Goal: Navigation & Orientation: Find specific page/section

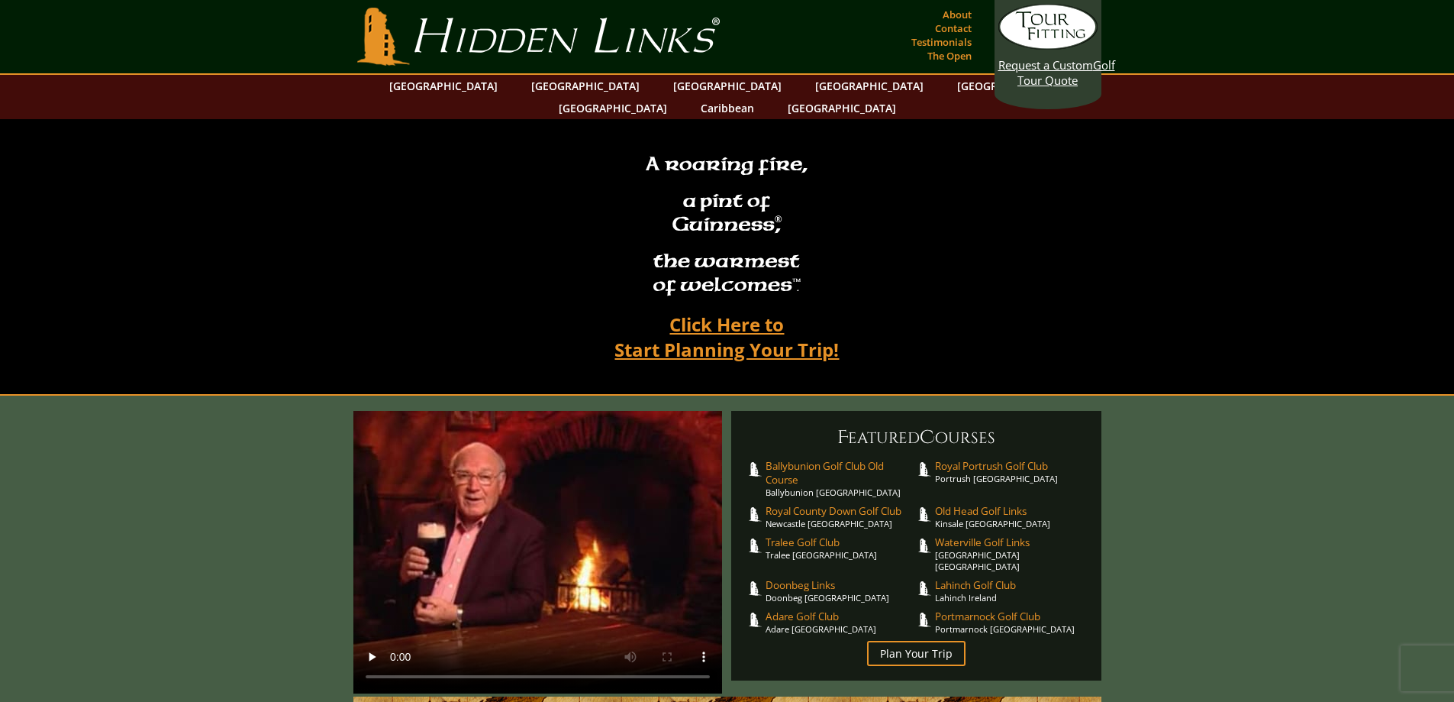
click at [950, 79] on link "[GEOGRAPHIC_DATA]" at bounding box center [1012, 86] width 124 height 22
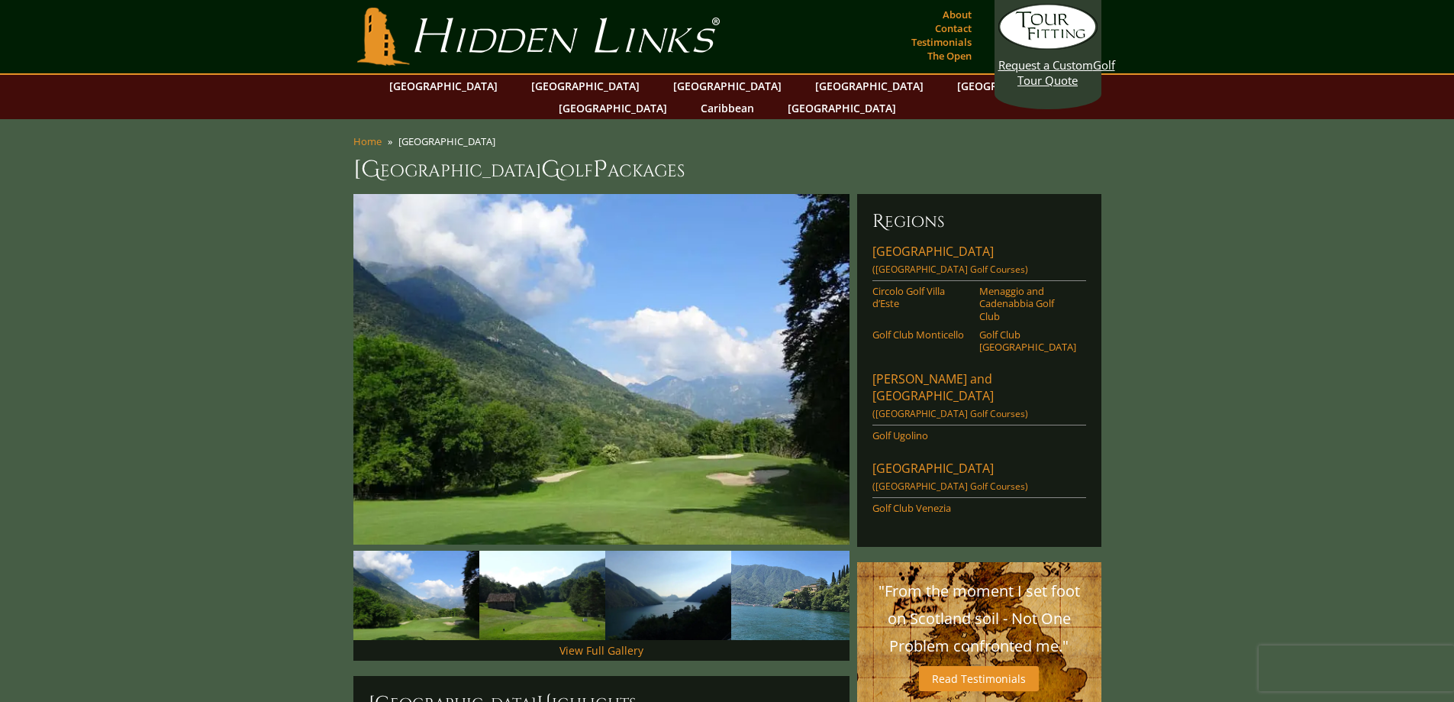
click at [569, 76] on link "[GEOGRAPHIC_DATA]" at bounding box center [586, 86] width 124 height 22
